Goal: Contribute content: Add original content to the website for others to see

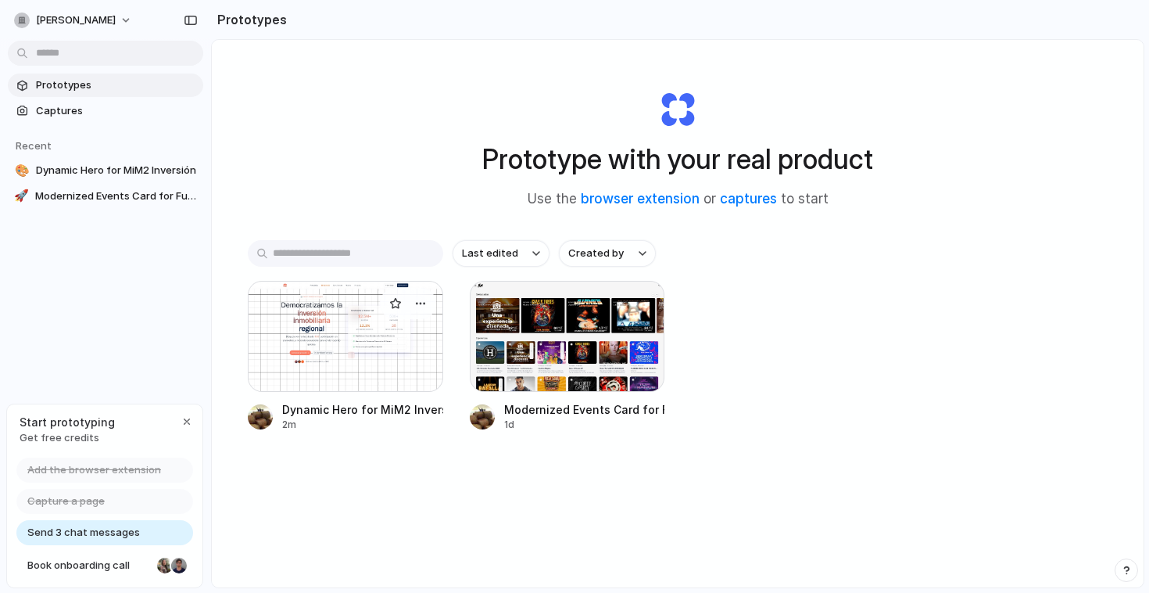
click at [284, 353] on div at bounding box center [345, 336] width 195 height 111
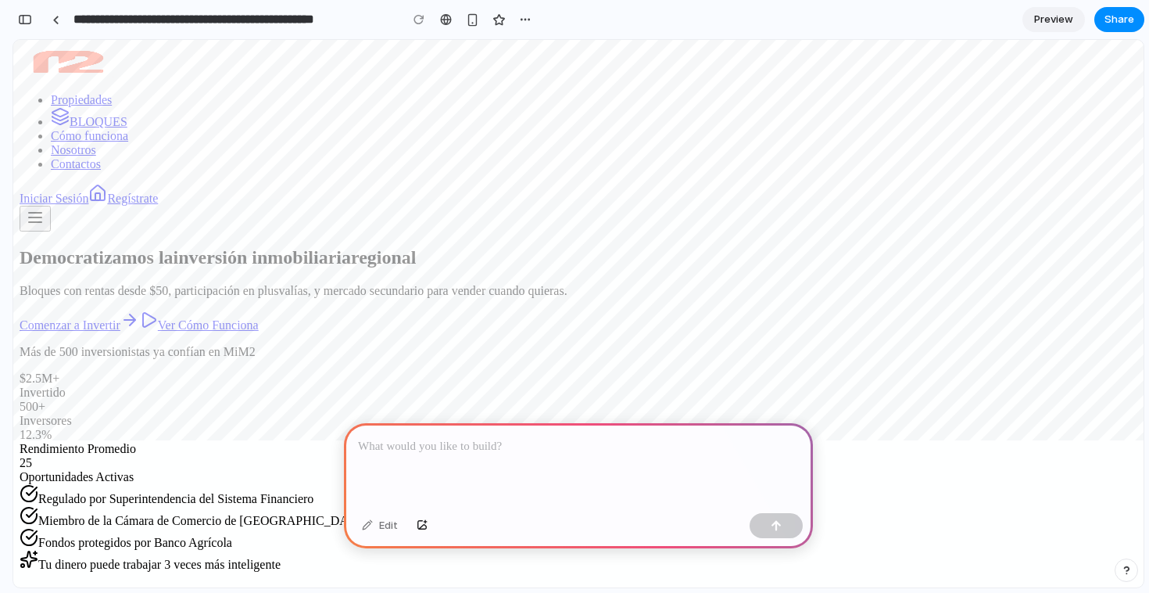
click at [400, 455] on p at bounding box center [578, 446] width 441 height 19
click at [415, 460] on div at bounding box center [578, 465] width 469 height 84
click at [780, 522] on div "button" at bounding box center [776, 525] width 11 height 11
